Goal: Task Accomplishment & Management: Complete application form

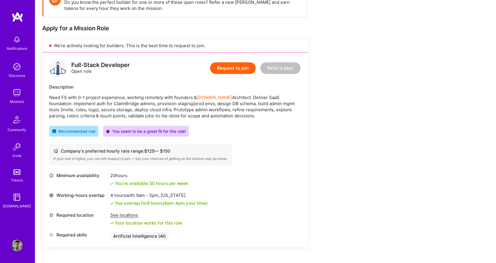
scroll to position [115, 0]
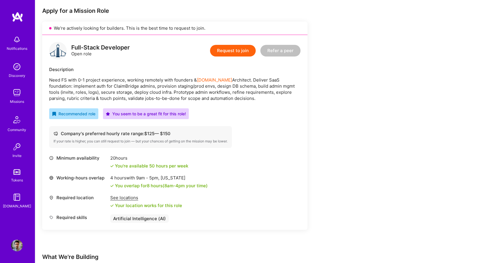
click at [120, 198] on div "See locations" at bounding box center [146, 198] width 72 height 6
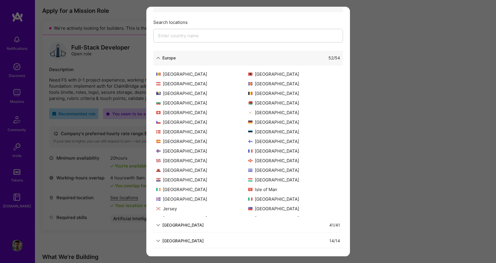
scroll to position [50, 0]
click at [416, 131] on div "Allowed Locations The locations that client marked as required will show up her…" at bounding box center [248, 131] width 496 height 263
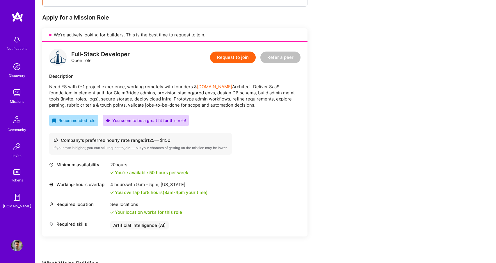
scroll to position [68, 0]
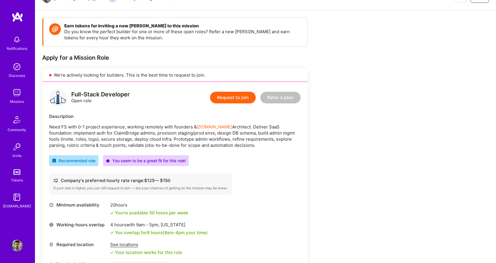
click at [239, 96] on button "Request to join" at bounding box center [233, 98] width 46 height 12
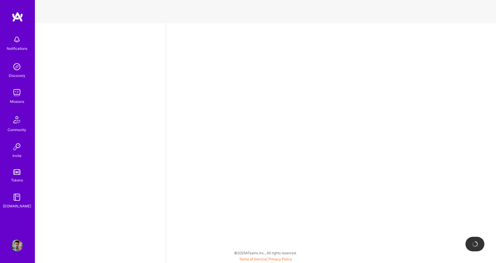
select select "US"
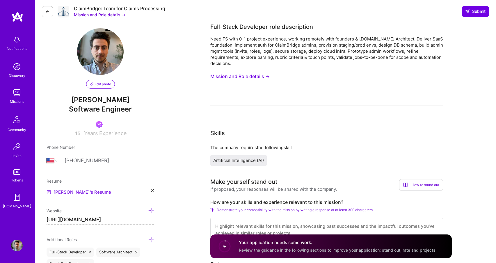
scroll to position [89, 0]
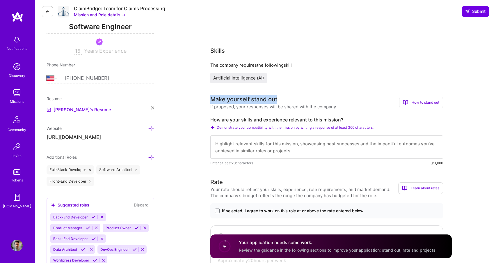
drag, startPoint x: 210, startPoint y: 99, endPoint x: 271, endPoint y: 103, distance: 61.0
click at [247, 79] on span "Artificial Intelligence (AI)" at bounding box center [238, 78] width 51 height 6
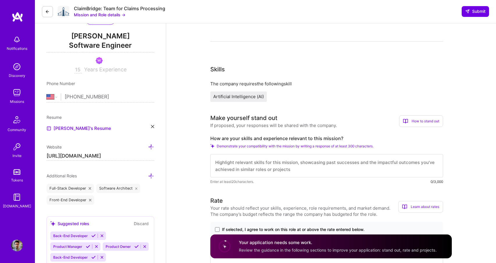
scroll to position [70, 0]
click at [267, 161] on textarea at bounding box center [327, 165] width 233 height 23
click at [248, 139] on label "How are your skills and experience relevant to this mission?" at bounding box center [327, 139] width 233 height 6
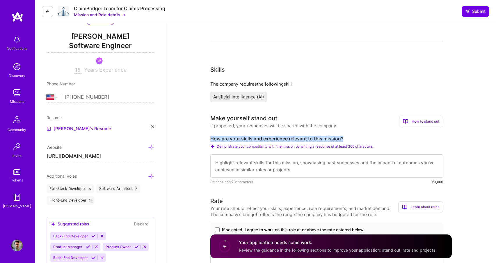
copy label "How are your skills and experience relevant to this mission?"
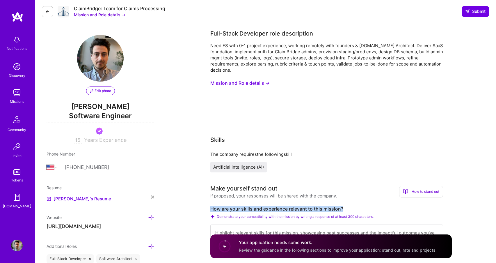
scroll to position [0, 0]
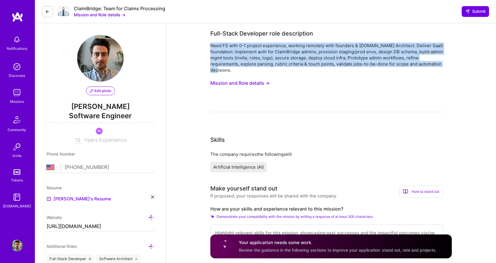
drag, startPoint x: 211, startPoint y: 45, endPoint x: 239, endPoint y: 68, distance: 36.4
click at [239, 68] on div "Need FS with 0-1 project experience, working remotely with founders & [DOMAIN_N…" at bounding box center [327, 58] width 233 height 31
copy div "Need FS with 0-1 project experience, working remotely with founders & [DOMAIN_N…"
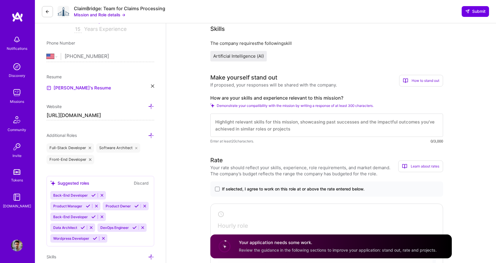
scroll to position [130, 0]
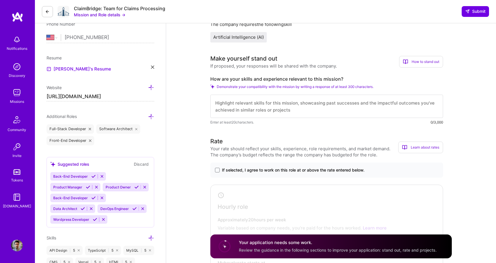
click at [222, 76] on label "How are your skills and experience relevant to this mission?" at bounding box center [327, 79] width 233 height 6
copy label "How are your skills and experience relevant to this mission?"
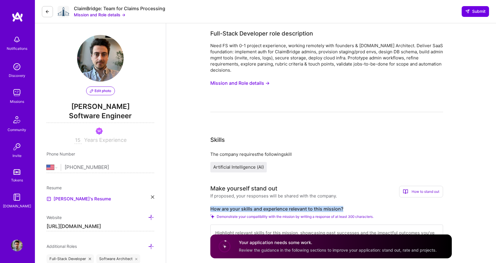
scroll to position [0, 0]
click at [231, 85] on button "Mission and Role details →" at bounding box center [240, 83] width 59 height 11
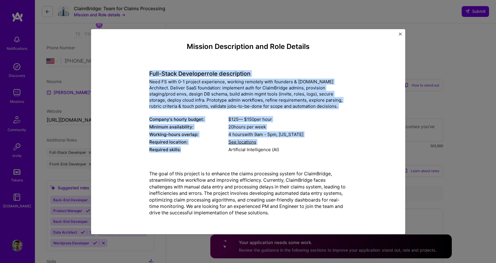
scroll to position [122, 0]
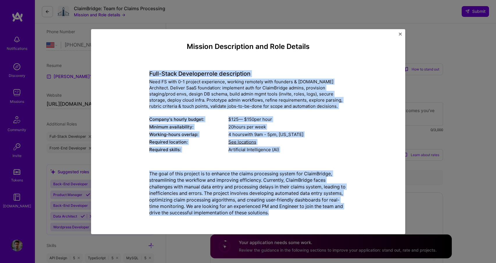
drag, startPoint x: 149, startPoint y: 71, endPoint x: 305, endPoint y: 220, distance: 215.6
click at [305, 220] on div "Mission Description and Role Details Full-Stack Developer role description Need…" at bounding box center [249, 131] width 288 height 178
copy div "Lore-Ipsum Dolorsita cons adipiscinge Sedd EI temp 4-7 incidid utlaboreet, dolo…"
click at [113, 163] on div "Mission Description and Role Details Full-Stack Developer role description Need…" at bounding box center [249, 131] width 288 height 178
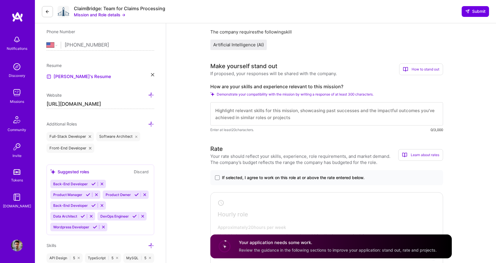
click at [225, 84] on label "How are your skills and experience relevant to this mission?" at bounding box center [327, 87] width 233 height 6
copy label "How are your skills and experience relevant to this mission?"
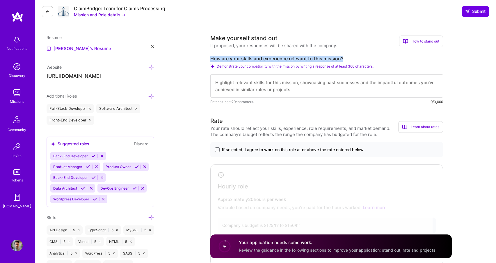
scroll to position [193, 0]
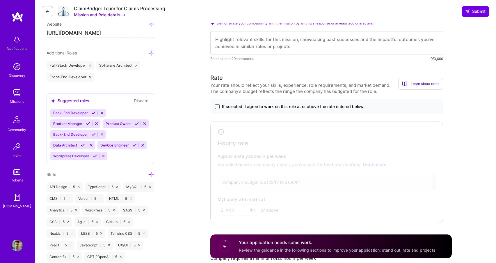
click at [218, 107] on span at bounding box center [217, 106] width 5 height 5
click at [0, 0] on input "If selected, I agree to work on this role at or above the rate entered below." at bounding box center [0, 0] width 0 height 0
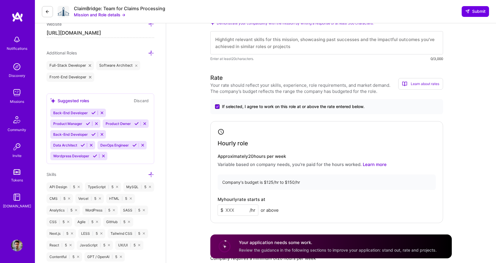
scroll to position [232, 0]
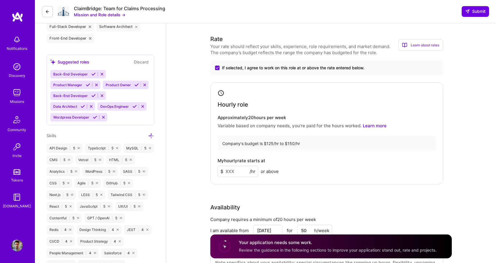
click at [231, 173] on input at bounding box center [238, 171] width 41 height 11
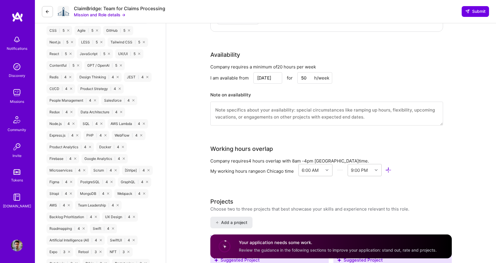
scroll to position [384, 0]
type input "150"
click at [216, 120] on textarea at bounding box center [327, 114] width 233 height 24
type textarea "N"
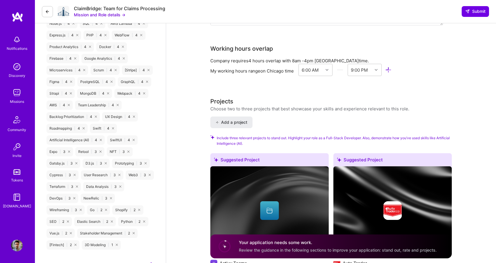
scroll to position [466, 0]
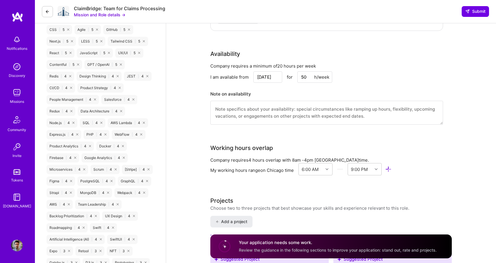
click at [225, 107] on textarea at bounding box center [327, 113] width 233 height 24
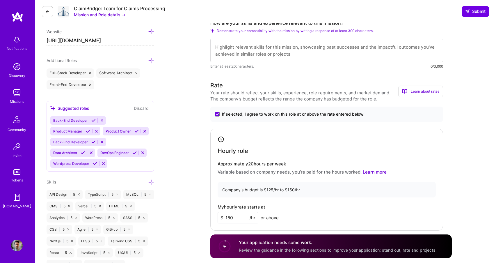
scroll to position [139, 0]
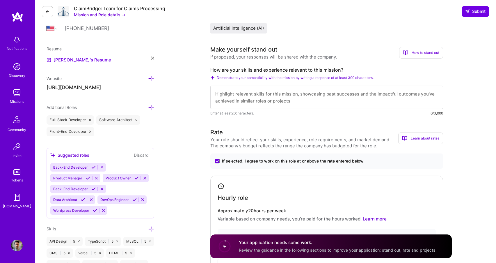
click at [231, 93] on textarea at bounding box center [327, 97] width 233 height 23
paste textarea "I bring both engineering expertise and entrepreneurial experience, which makes …"
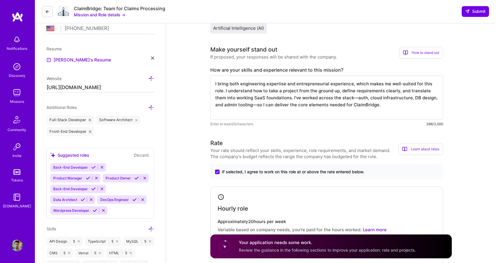
scroll to position [130, 0]
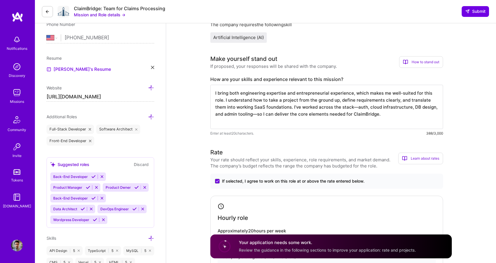
click at [266, 98] on textarea "I bring both engineering expertise and entrepreneurial experience, which makes …" at bounding box center [327, 107] width 233 height 44
click at [327, 100] on textarea "I bring both engineering expertise and entrepreneurial experience, which makes …" at bounding box center [327, 107] width 233 height 44
click at [346, 100] on textarea "I bring both engineering expertise and entrepreneurial experience, which makes …" at bounding box center [327, 107] width 233 height 44
click at [352, 96] on textarea "I bring both engineering expertise and entrepreneurial experience, which makes …" at bounding box center [327, 107] width 233 height 44
click at [359, 94] on textarea "I bring both engineering expertise and entrepreneurial experience, which makes …" at bounding box center [327, 107] width 233 height 44
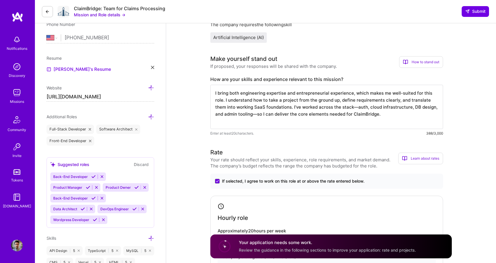
click at [337, 99] on textarea "I bring both engineering expertise and entrepreneurial experience, which makes …" at bounding box center [327, 107] width 233 height 44
click at [256, 107] on textarea "I bring both engineering expertise and entrepreneurial experience, which makes …" at bounding box center [327, 107] width 233 height 44
click at [283, 102] on textarea "I bring both engineering expertise and entrepreneurial experience, which makes …" at bounding box center [327, 107] width 233 height 44
click at [260, 111] on textarea "I bring both engineering expertise and entrepreneurial experience, which makes …" at bounding box center [327, 107] width 233 height 44
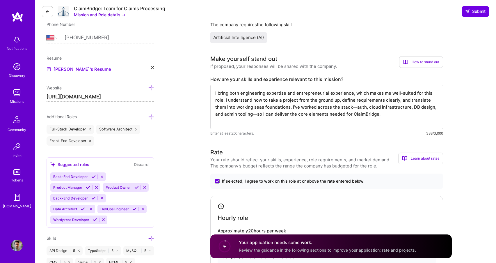
click at [260, 111] on textarea "I bring both engineering expertise and entrepreneurial experience, which makes …" at bounding box center [327, 107] width 233 height 44
click at [260, 108] on textarea "I bring both engineering expertise and entrepreneurial experience, which makes …" at bounding box center [327, 107] width 233 height 44
click at [289, 106] on textarea "I bring both engineering expertise and entrepreneurial experience, which makes …" at bounding box center [327, 107] width 233 height 44
click at [307, 106] on textarea "I bring both engineering expertise and entrepreneurial experience, which makes …" at bounding box center [327, 107] width 233 height 44
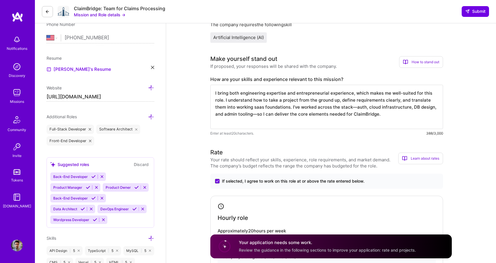
click at [339, 107] on textarea "I bring both engineering expertise and entrepreneurial experience, which makes …" at bounding box center [327, 107] width 233 height 44
click at [347, 107] on textarea "I bring both engineering expertise and entrepreneurial experience, which makes …" at bounding box center [327, 107] width 233 height 44
click at [352, 107] on textarea "I bring both engineering expertise and entrepreneurial experience, which makes …" at bounding box center [327, 107] width 233 height 44
click at [407, 117] on textarea "I bring both engineering expertise and entrepreneurial experience, which makes …" at bounding box center [327, 107] width 233 height 44
click at [386, 115] on textarea "I bring both engineering expertise and entrepreneurial experience, which makes …" at bounding box center [327, 107] width 233 height 44
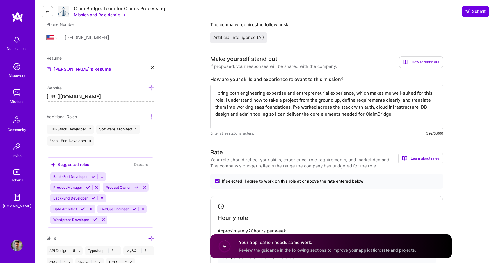
click at [386, 115] on textarea "I bring both engineering expertise and entrepreneurial experience, which makes …" at bounding box center [327, 107] width 233 height 44
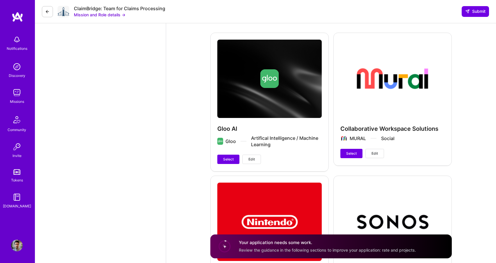
scroll to position [1374, 0]
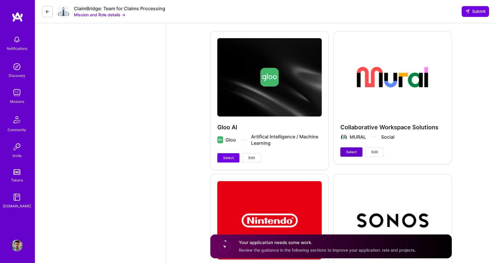
type textarea "I bring both engineering expertise and entrepreneurial experience, which makes …"
click at [345, 152] on button "Select" at bounding box center [352, 151] width 22 height 9
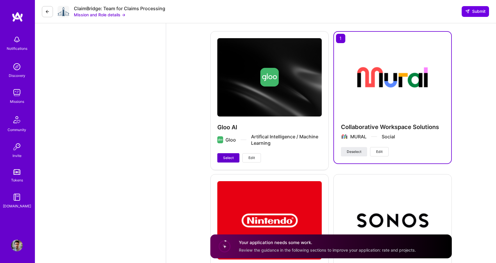
click at [233, 158] on span "Select" at bounding box center [228, 157] width 10 height 5
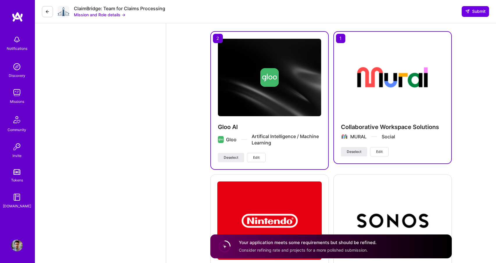
scroll to position [1512, 0]
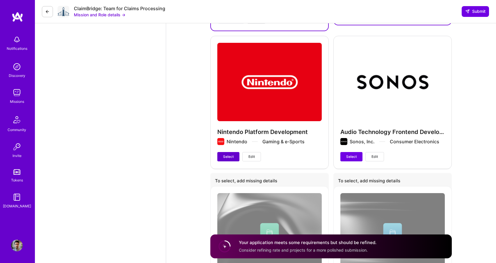
click at [225, 158] on span "Select" at bounding box center [228, 156] width 10 height 5
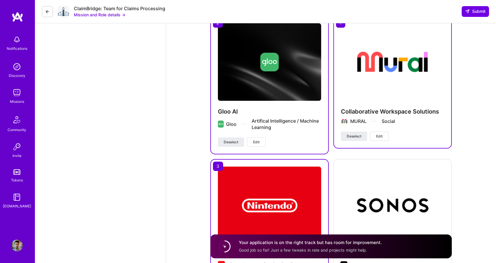
scroll to position [1352, 0]
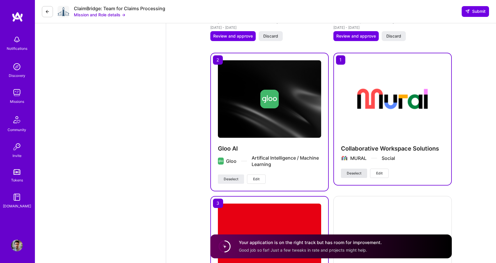
click at [362, 172] on button "Deselect" at bounding box center [354, 173] width 26 height 9
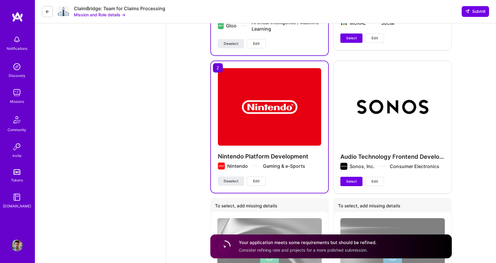
scroll to position [1515, 0]
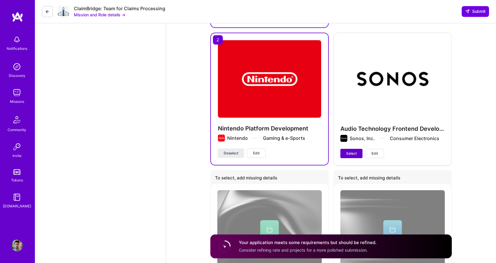
click at [356, 149] on button "Select" at bounding box center [352, 153] width 22 height 9
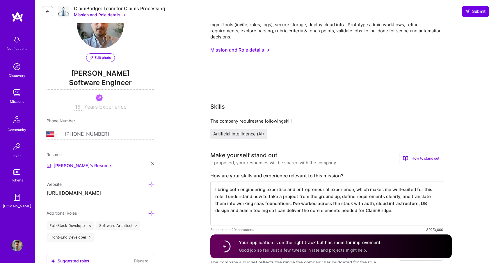
scroll to position [28, 0]
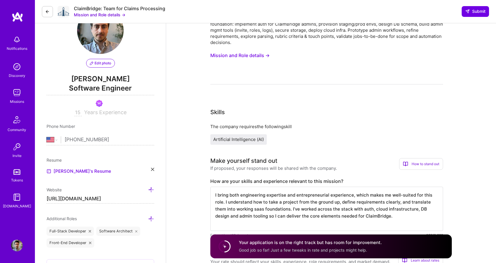
click at [252, 139] on span "Artificial Intelligence (AI)" at bounding box center [238, 140] width 51 height 6
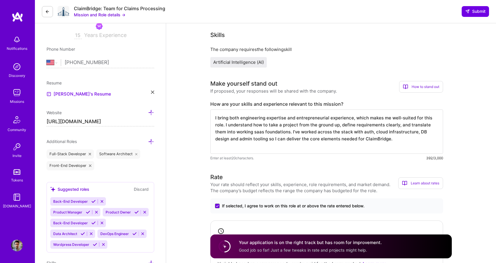
scroll to position [229, 0]
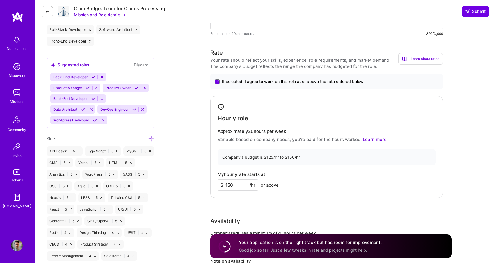
click at [151, 141] on icon at bounding box center [151, 139] width 6 height 6
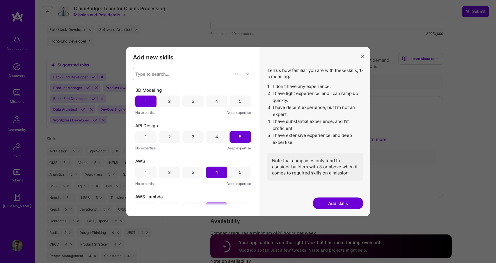
click at [156, 72] on div "Type to search..." at bounding box center [152, 74] width 34 height 6
type input "artifi"
checkbox input "true"
click at [166, 88] on div "Artificial Intelligence (AI)" at bounding box center [194, 89] width 114 height 6
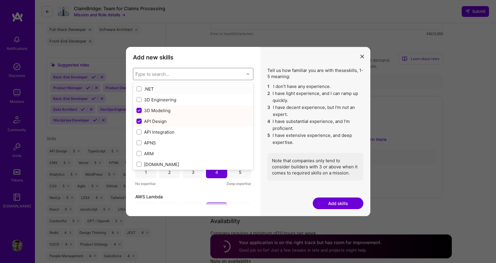
checkbox input "false"
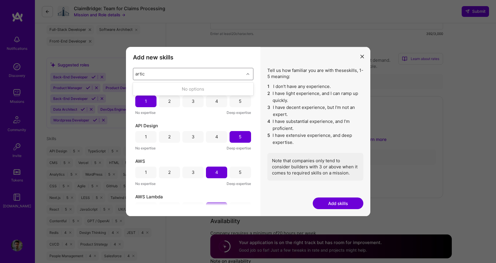
type input "arti"
click at [155, 99] on div "Artificial Intelligence (AI)" at bounding box center [194, 100] width 114 height 6
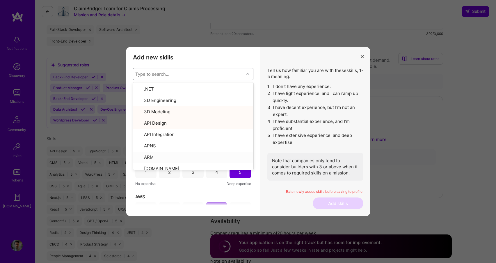
click at [279, 196] on div "Rate newly added skills before saving to profile." at bounding box center [316, 193] width 96 height 8
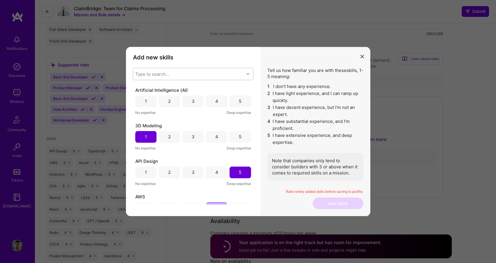
click at [218, 102] on div "4" at bounding box center [216, 102] width 21 height 12
click at [328, 208] on button "Add skills" at bounding box center [338, 203] width 51 height 12
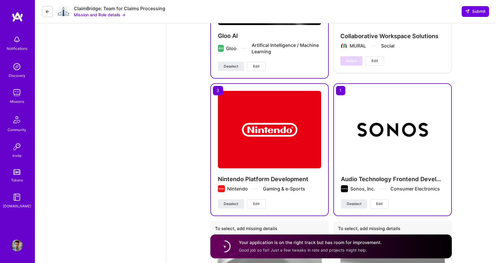
scroll to position [1468, 0]
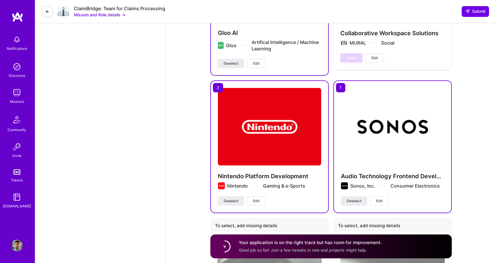
click at [259, 252] on span "Good job so far! Just a few tweaks in rate and projects might help." at bounding box center [303, 250] width 128 height 5
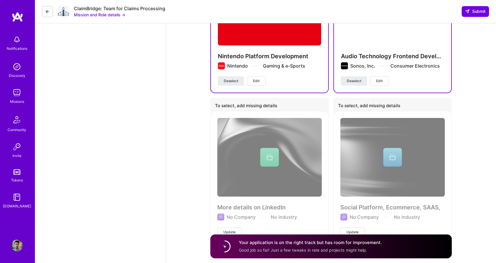
scroll to position [1586, 0]
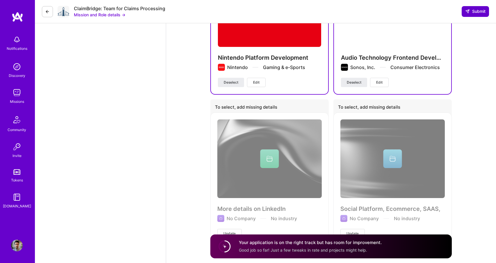
click at [466, 14] on span "Submit" at bounding box center [476, 11] width 20 height 6
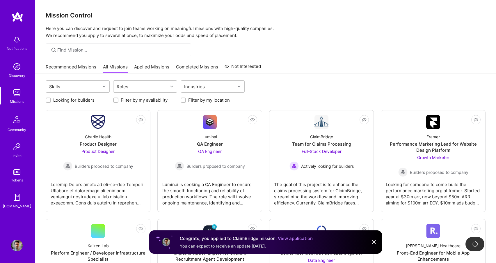
click at [153, 68] on link "Applied Missions" at bounding box center [151, 69] width 35 height 10
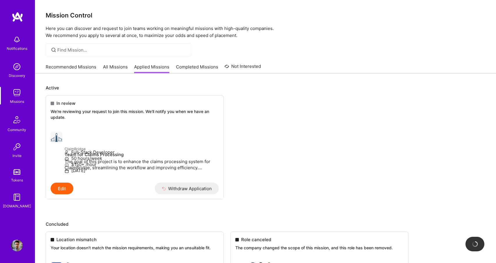
click at [204, 68] on link "Completed Missions" at bounding box center [197, 69] width 42 height 10
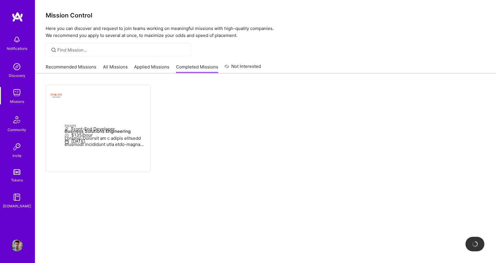
click at [116, 68] on link "All Missions" at bounding box center [115, 69] width 25 height 10
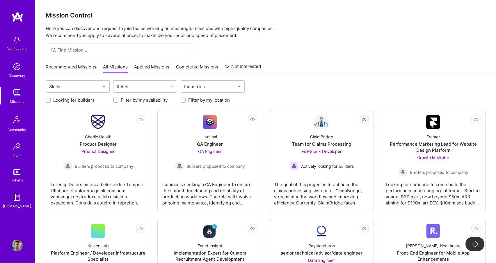
click at [238, 72] on link "Not Interested" at bounding box center [243, 68] width 36 height 10
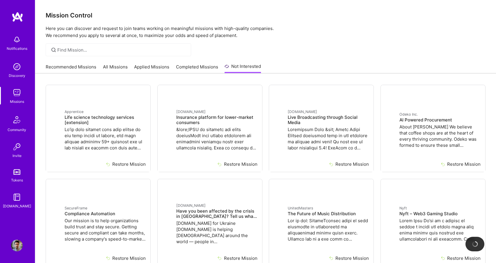
click at [114, 66] on link "All Missions" at bounding box center [115, 69] width 25 height 10
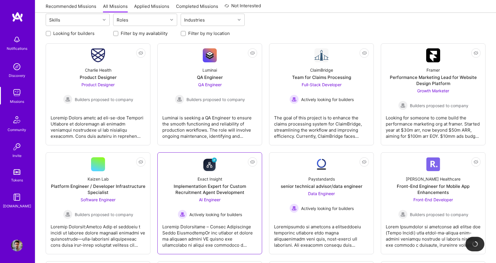
scroll to position [62, 0]
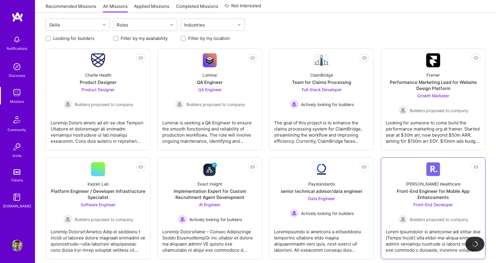
click at [421, 187] on div "[PERSON_NAME] Healthcare" at bounding box center [433, 184] width 55 height 6
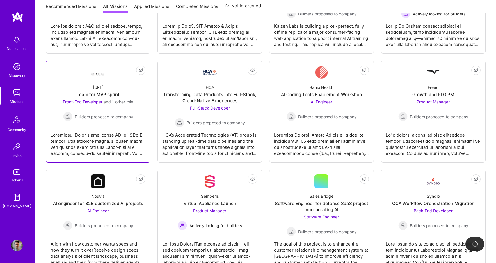
scroll to position [398, 0]
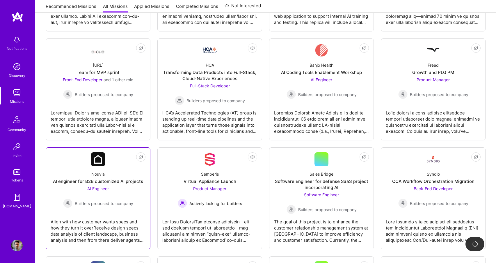
click at [113, 179] on div "AI engineer for B2B customized AI projects" at bounding box center [98, 181] width 90 height 6
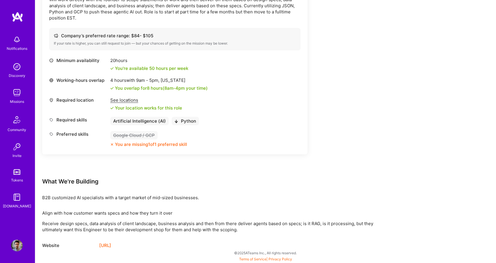
scroll to position [193, 0]
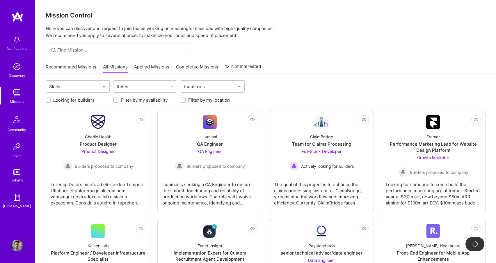
click at [139, 70] on link "Applied Missions" at bounding box center [151, 69] width 35 height 10
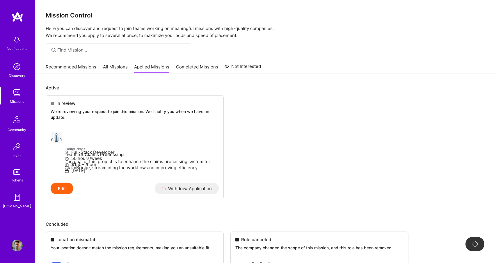
click at [194, 68] on link "Completed Missions" at bounding box center [197, 69] width 42 height 10
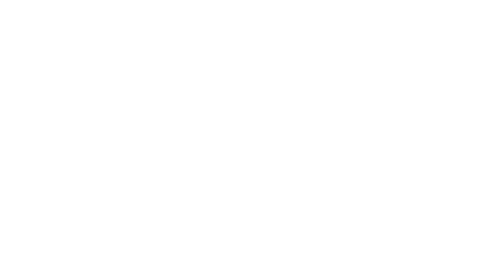
click at [0, 0] on link "Applied Missions" at bounding box center [0, 0] width 0 height 0
click at [0, 0] on div at bounding box center [0, 0] width 0 height 0
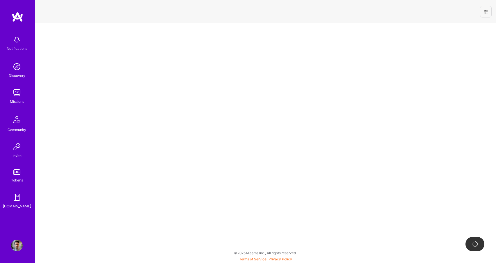
select select "US"
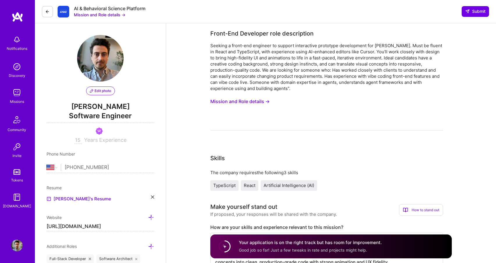
click at [318, 63] on div "Seeking a front-end engineer to support interactive prototype development for […" at bounding box center [327, 67] width 233 height 49
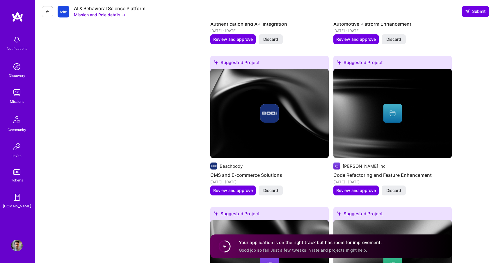
scroll to position [890, 0]
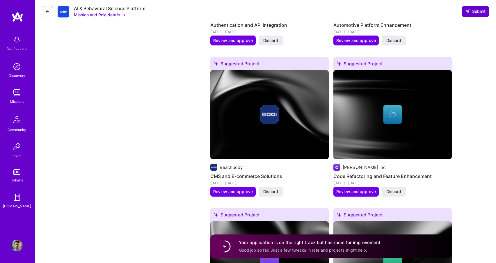
click at [484, 7] on button "Submit" at bounding box center [475, 11] width 27 height 10
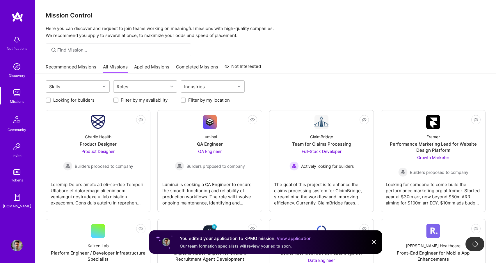
click at [142, 66] on link "Applied Missions" at bounding box center [151, 69] width 35 height 10
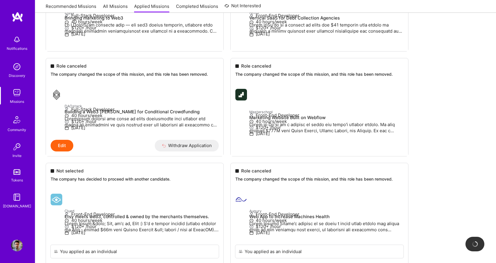
scroll to position [919, 0]
